Goal: Transaction & Acquisition: Purchase product/service

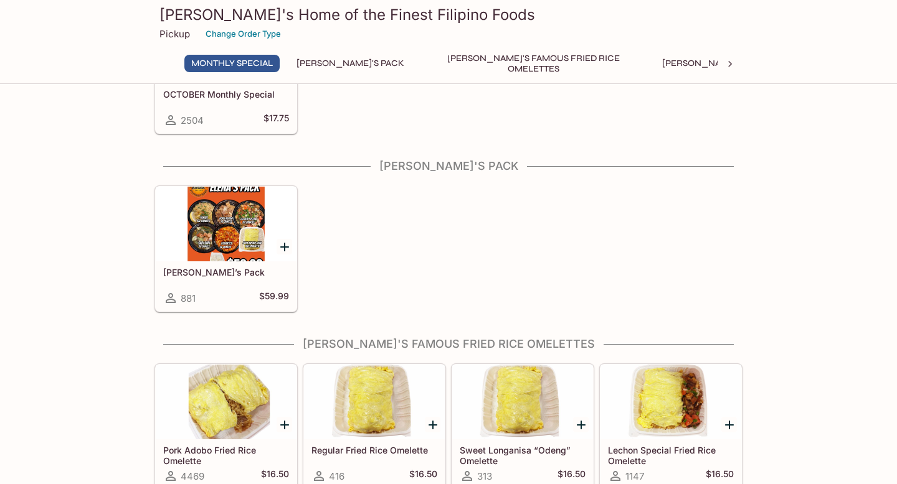
scroll to position [125, 0]
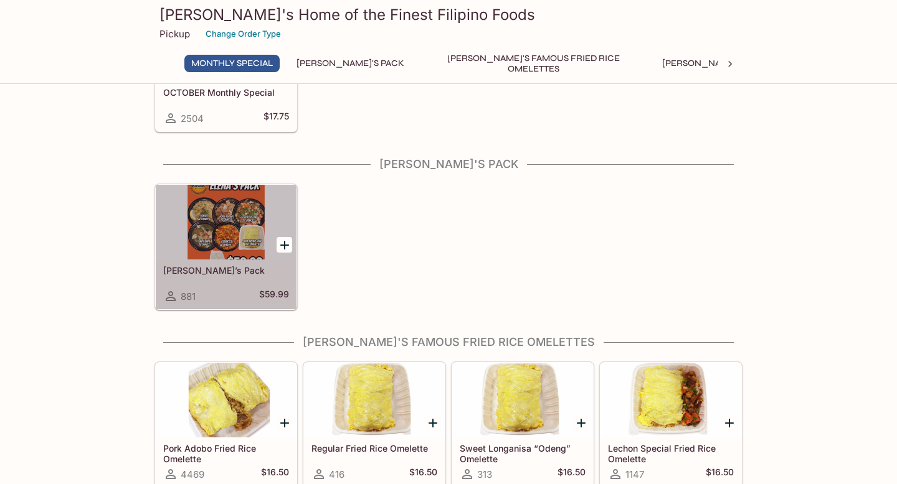
click at [209, 228] on div at bounding box center [226, 222] width 141 height 75
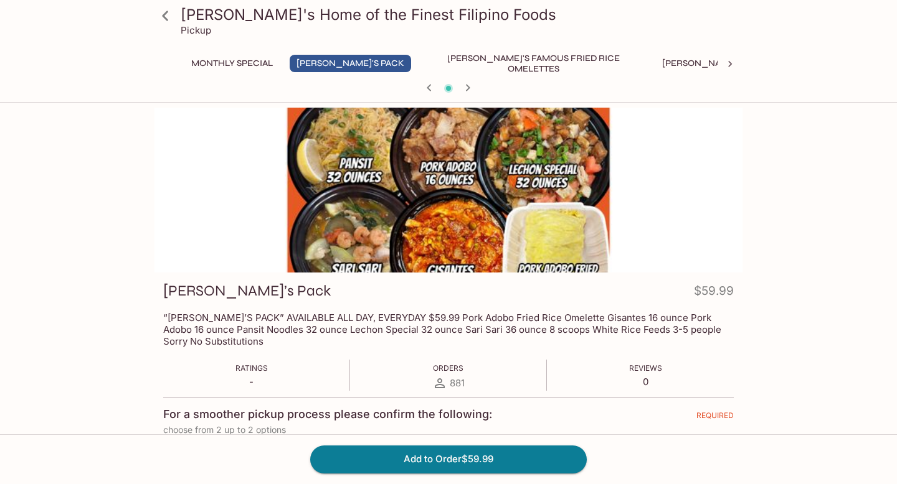
click at [163, 12] on icon at bounding box center [165, 16] width 22 height 22
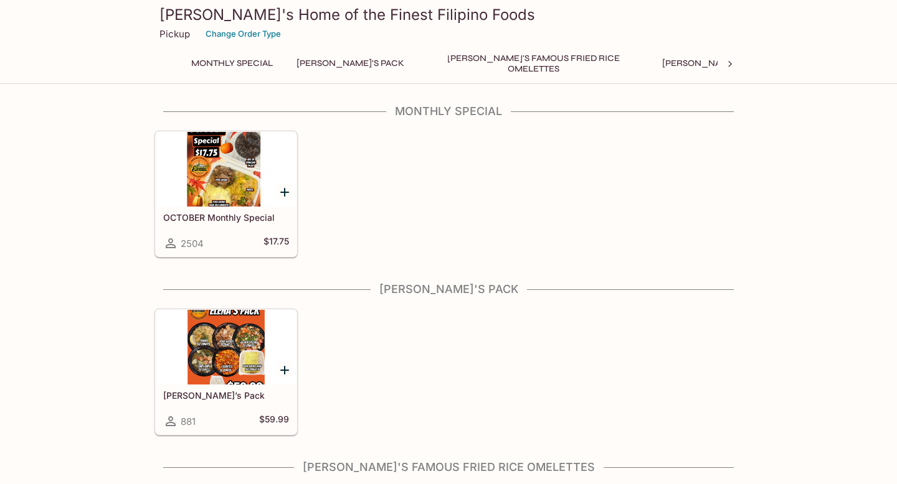
click at [224, 164] on div at bounding box center [226, 169] width 141 height 75
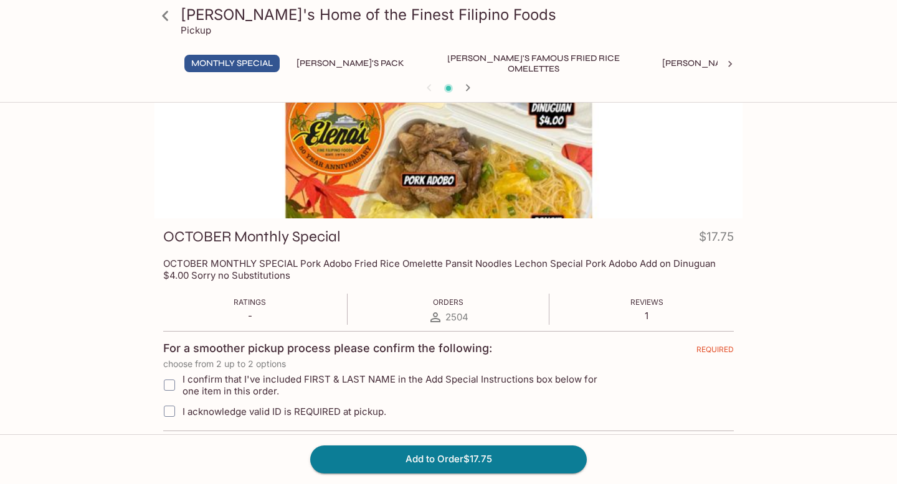
scroll to position [55, 0]
click at [443, 141] on div at bounding box center [448, 135] width 588 height 165
click at [332, 63] on button "[PERSON_NAME]'s Pack" at bounding box center [350, 63] width 121 height 17
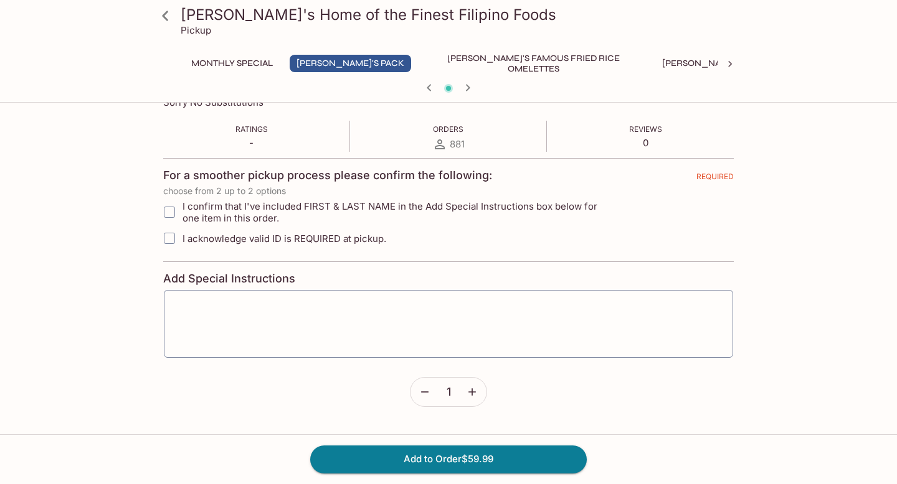
scroll to position [223, 0]
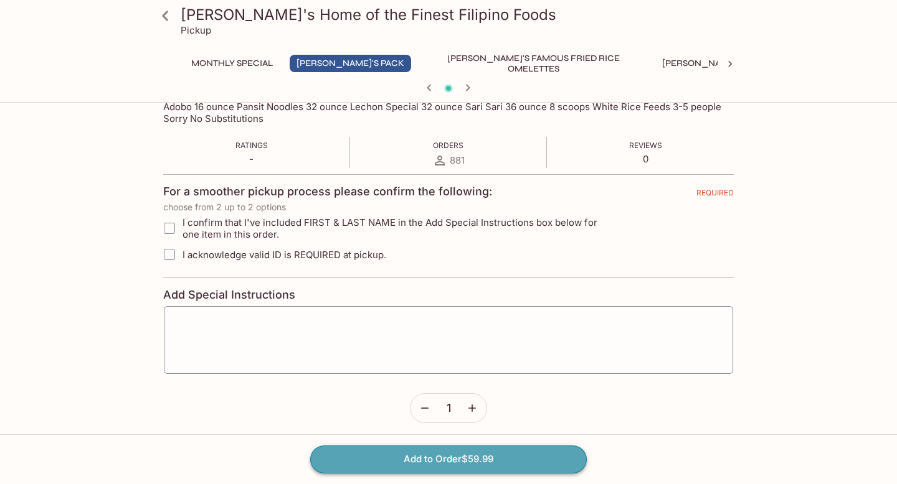
click at [461, 466] on button "Add to Order $59.99" at bounding box center [448, 459] width 276 height 27
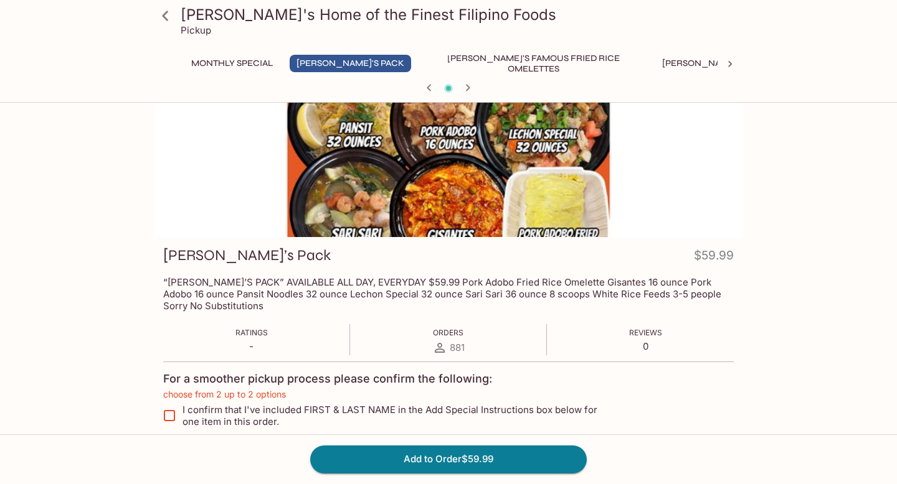
scroll to position [0, 0]
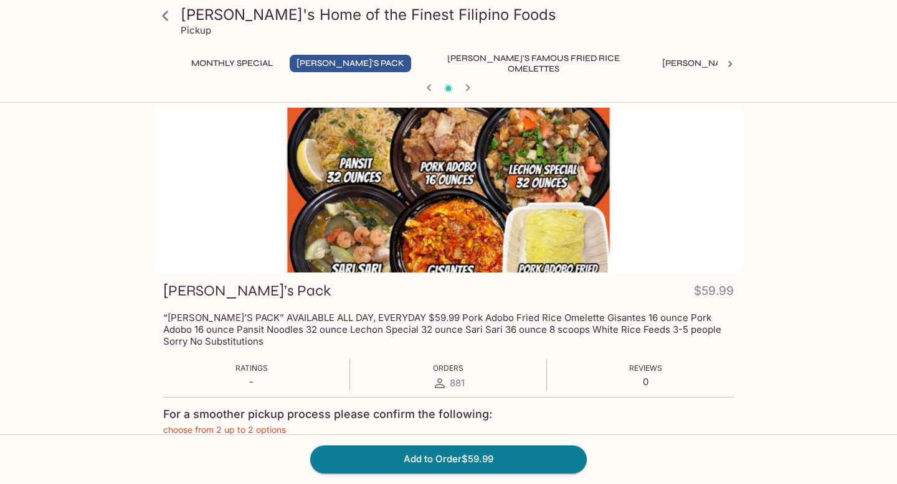
click at [166, 9] on icon at bounding box center [165, 16] width 22 height 22
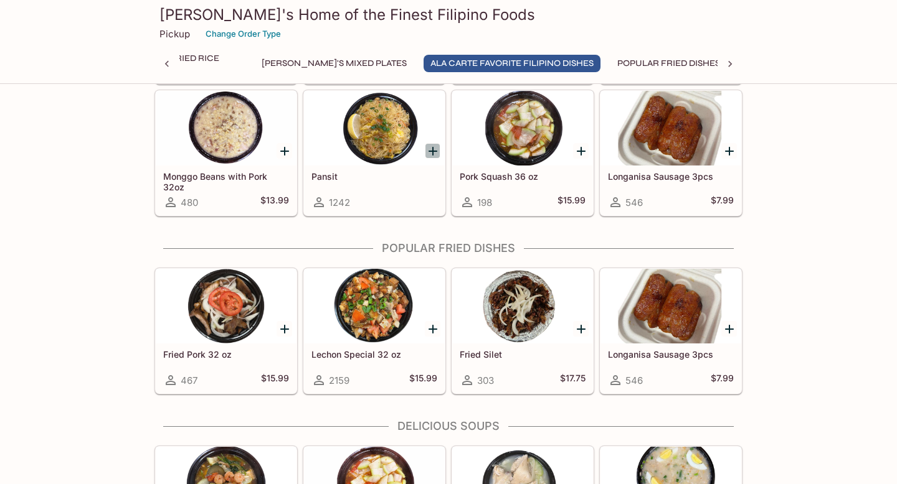
click at [427, 146] on icon "Add Pansit" at bounding box center [432, 151] width 15 height 15
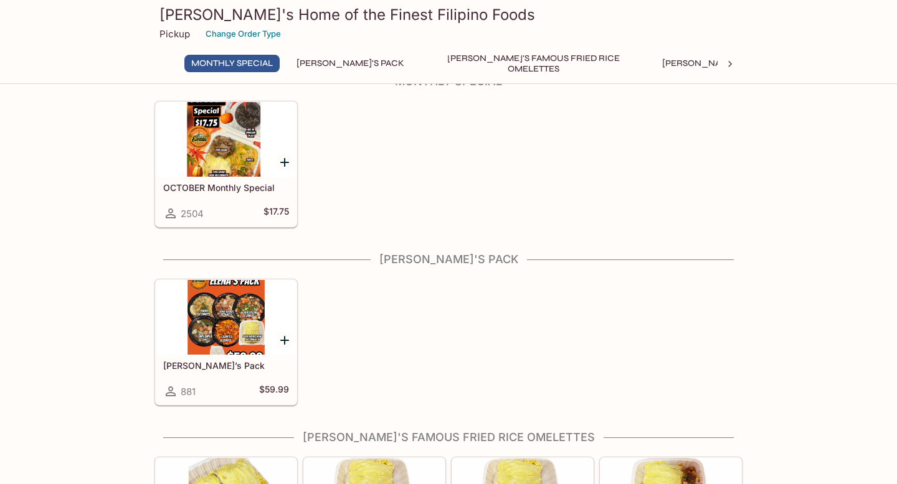
scroll to position [12, 0]
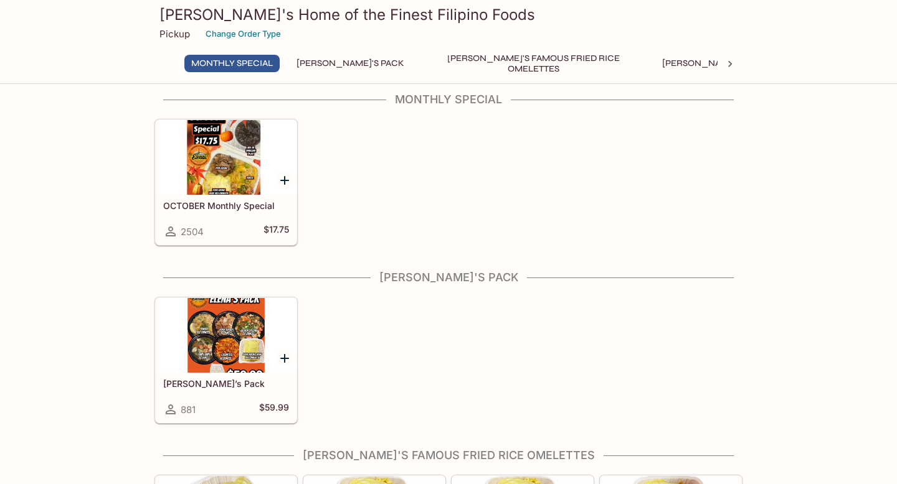
click at [236, 359] on div at bounding box center [226, 335] width 141 height 75
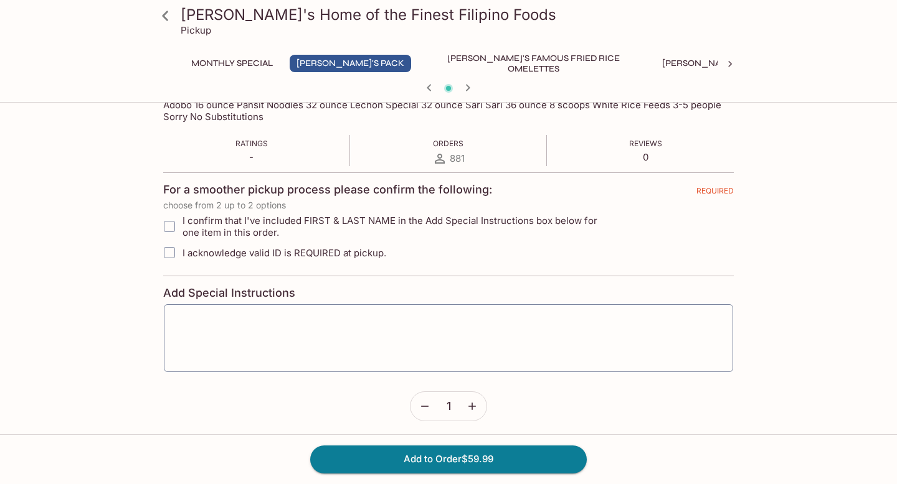
scroll to position [279, 0]
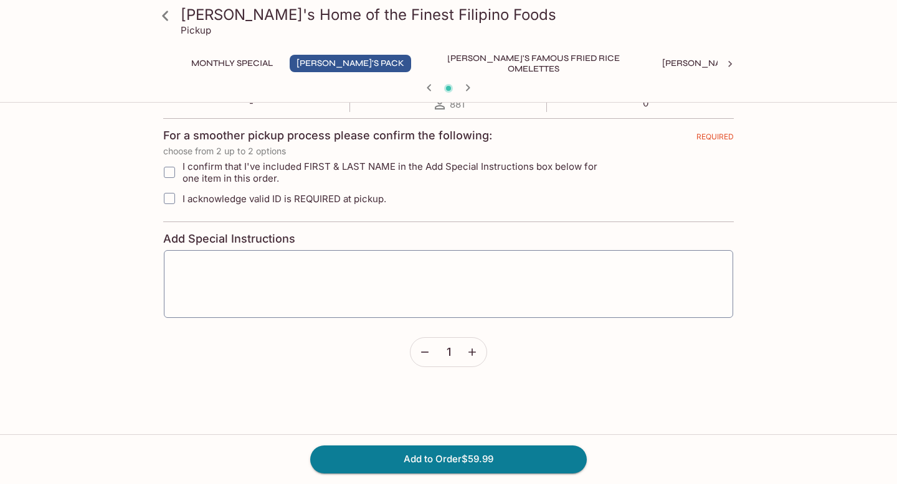
click at [166, 16] on icon at bounding box center [165, 16] width 22 height 22
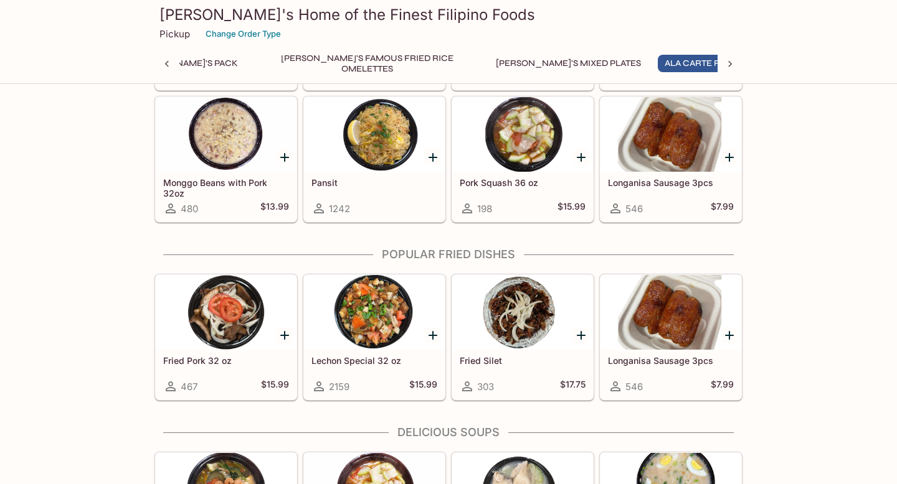
scroll to position [1023, 0]
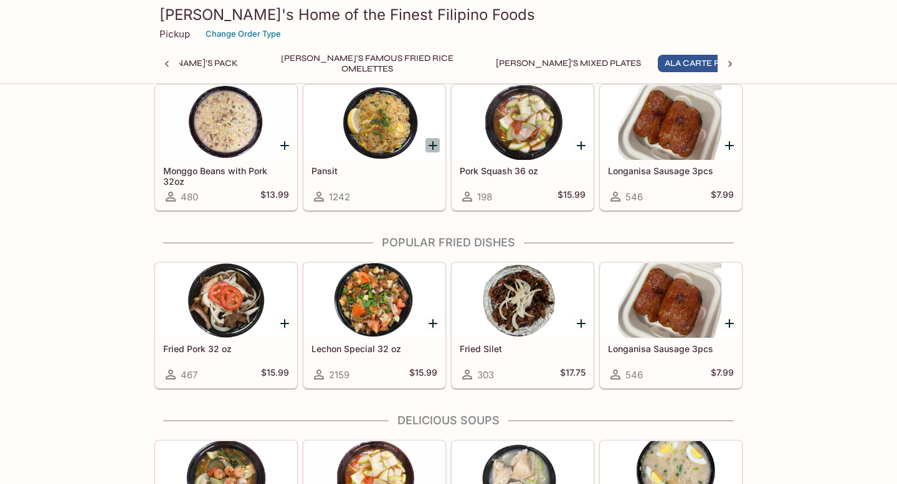
click at [435, 145] on icon "Add Pansit" at bounding box center [432, 145] width 9 height 9
